Goal: Obtain resource: Download file/media

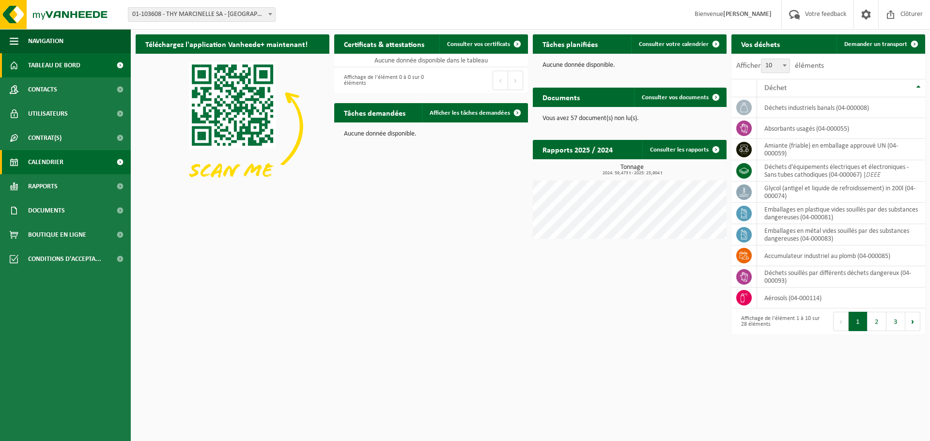
click at [66, 163] on link "Calendrier" at bounding box center [65, 162] width 131 height 24
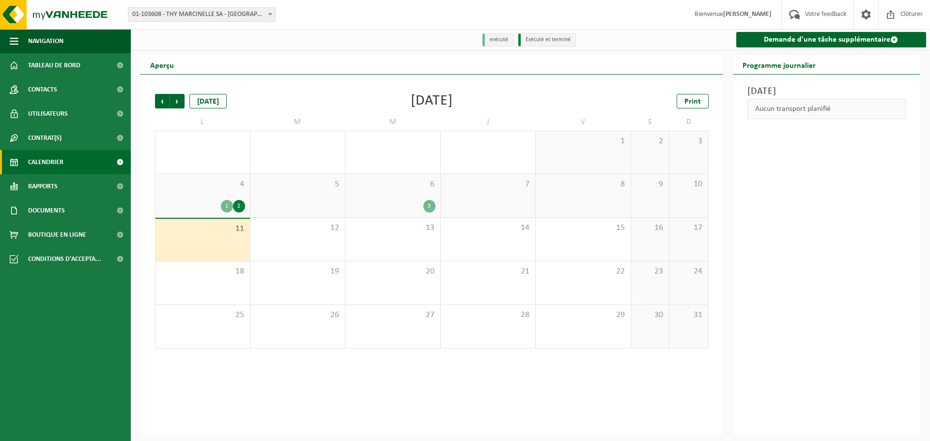
click at [210, 190] on span "4" at bounding box center [202, 184] width 85 height 11
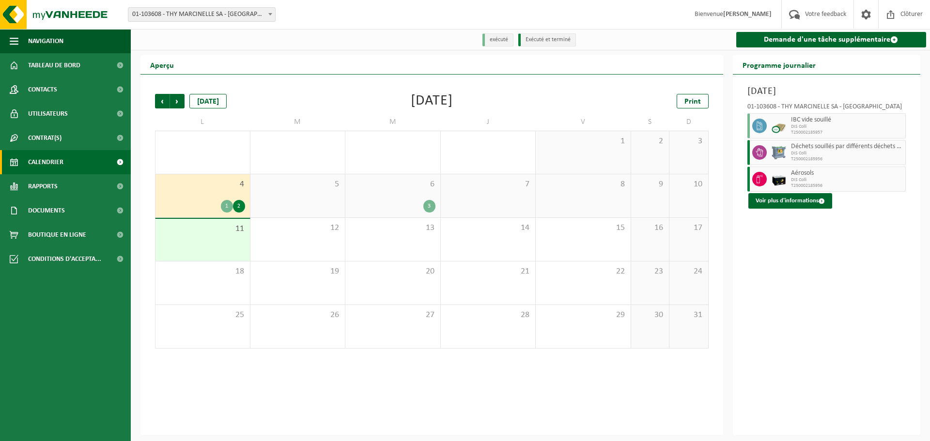
click at [403, 191] on div "6 3" at bounding box center [392, 195] width 95 height 43
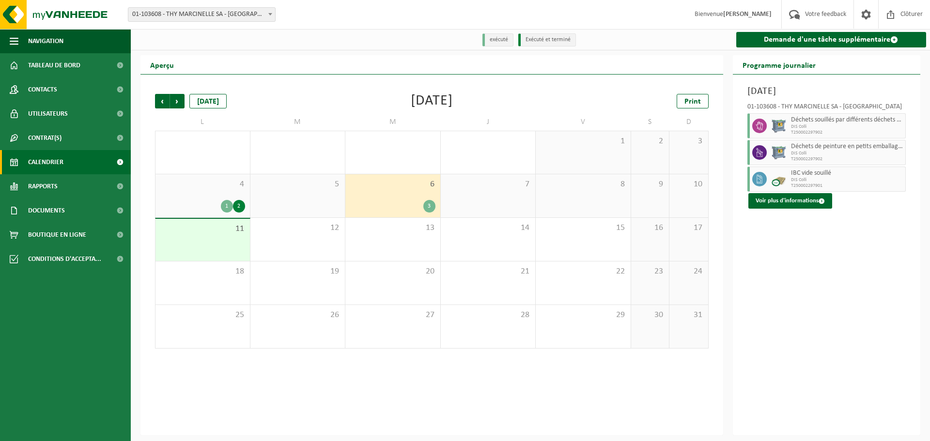
click at [194, 182] on span "4" at bounding box center [202, 184] width 85 height 11
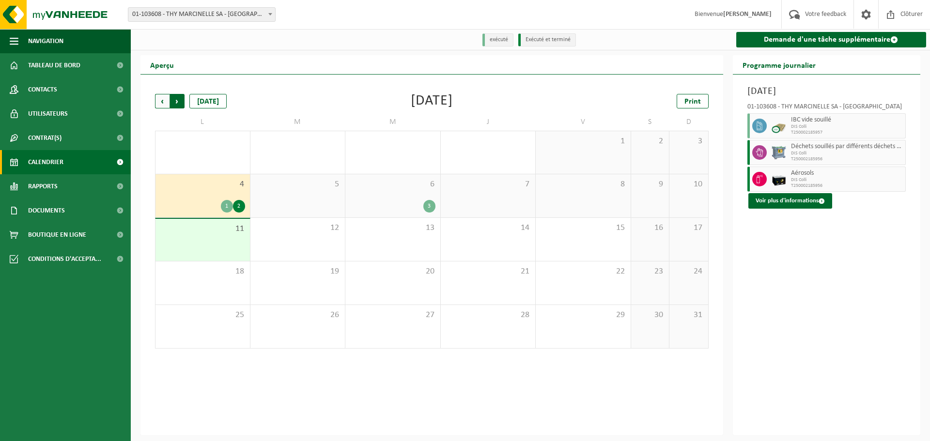
click at [161, 100] on span "Précédent" at bounding box center [162, 101] width 15 height 15
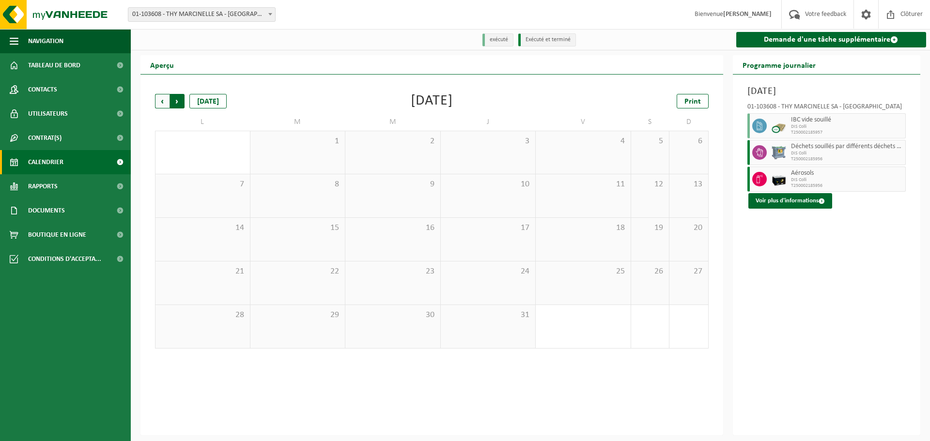
click at [160, 100] on span "Précédent" at bounding box center [162, 101] width 15 height 15
click at [291, 203] on div "3" at bounding box center [297, 206] width 85 height 13
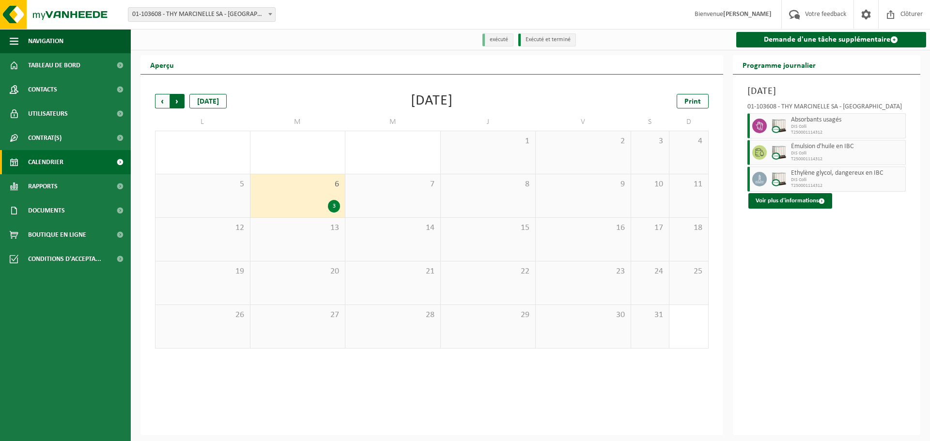
click at [160, 97] on span "Précédent" at bounding box center [162, 101] width 15 height 15
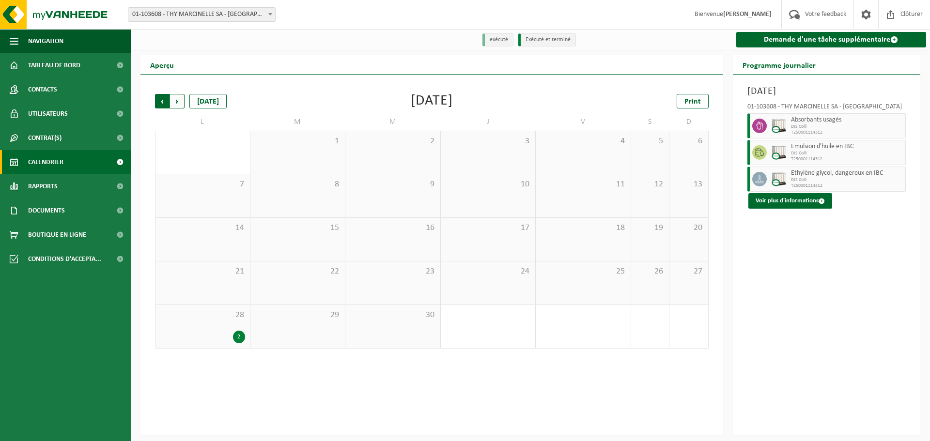
click at [177, 104] on span "Suivant" at bounding box center [177, 101] width 15 height 15
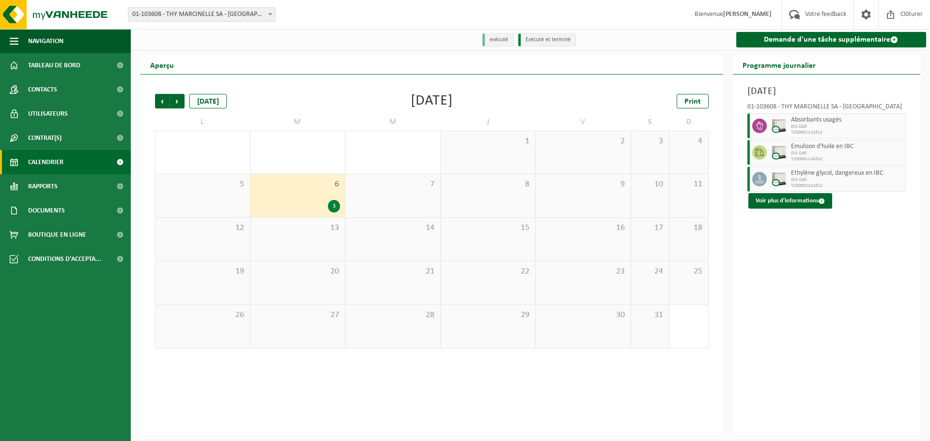
click at [177, 104] on span "Suivant" at bounding box center [177, 101] width 15 height 15
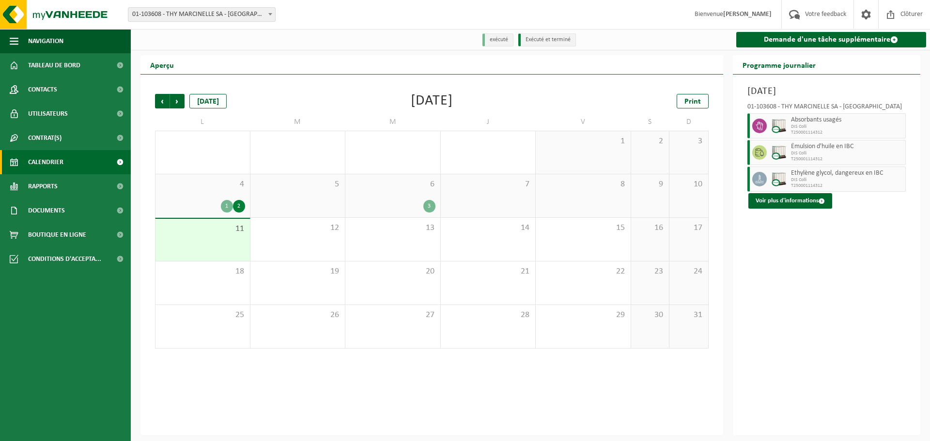
click at [177, 104] on span "Suivant" at bounding box center [177, 101] width 15 height 15
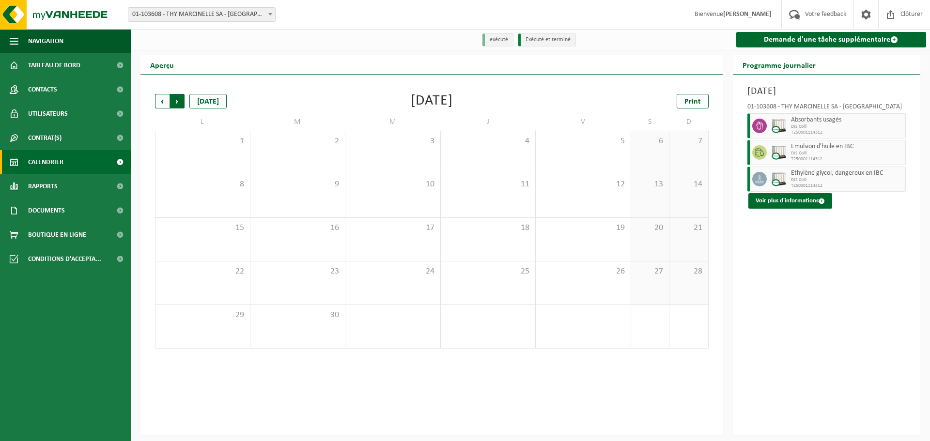
click at [162, 104] on span "Précédent" at bounding box center [162, 101] width 15 height 15
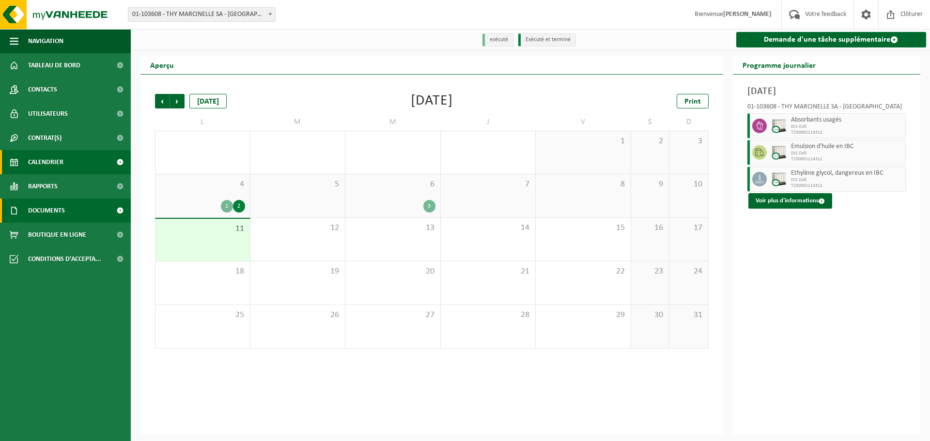
click at [72, 212] on link "Documents" at bounding box center [65, 211] width 131 height 24
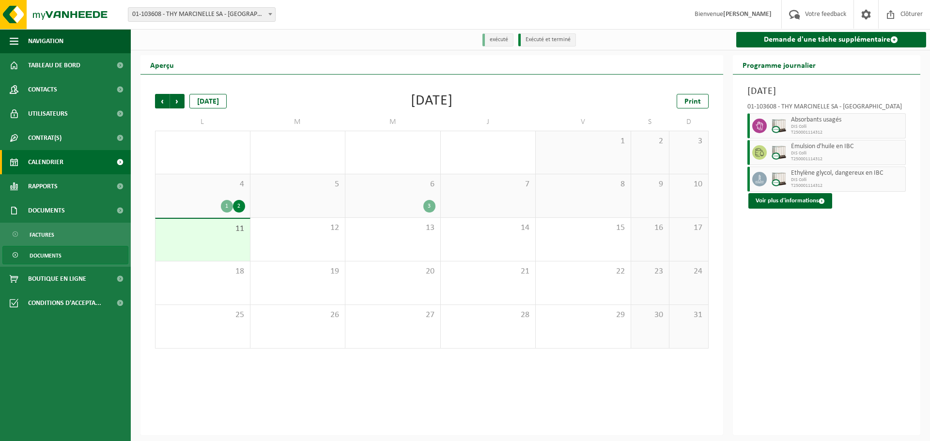
click at [76, 264] on link "Documents" at bounding box center [65, 255] width 126 height 18
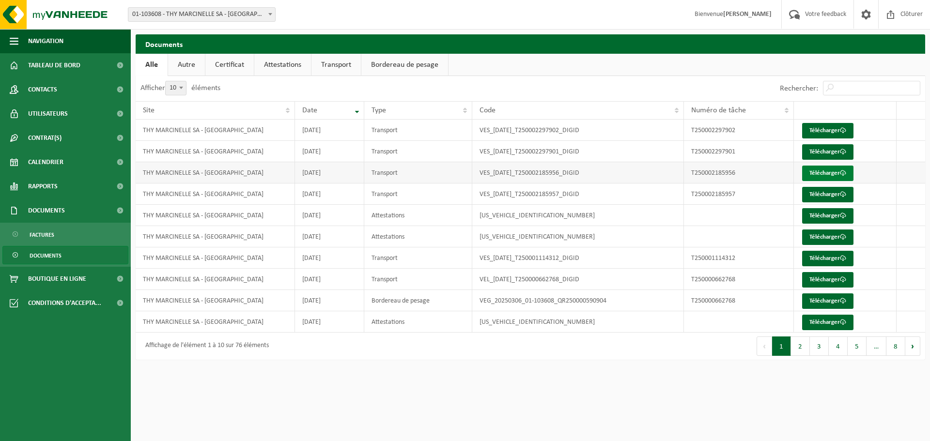
click at [822, 174] on link "Télécharger" at bounding box center [827, 173] width 51 height 15
click at [821, 170] on link "Télécharger" at bounding box center [827, 173] width 51 height 15
click at [839, 146] on link "Télécharger" at bounding box center [827, 151] width 51 height 15
click at [833, 128] on link "Télécharger" at bounding box center [827, 130] width 51 height 15
